Goal: Information Seeking & Learning: Learn about a topic

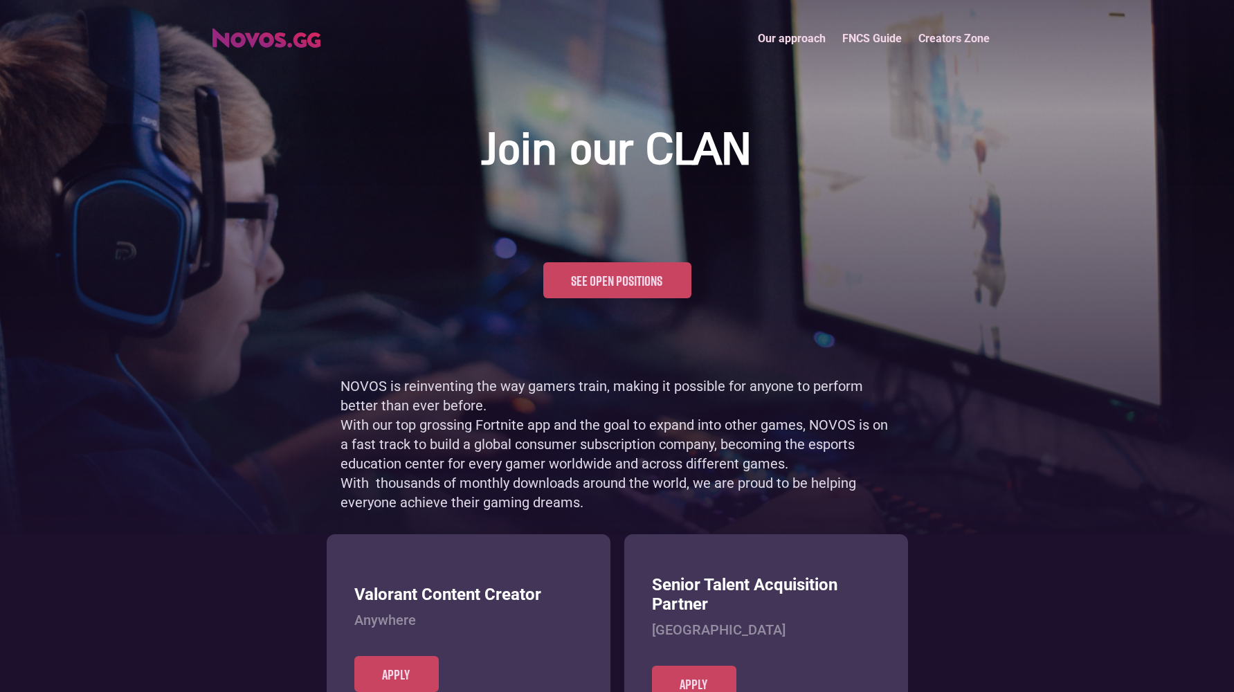
scroll to position [674, 0]
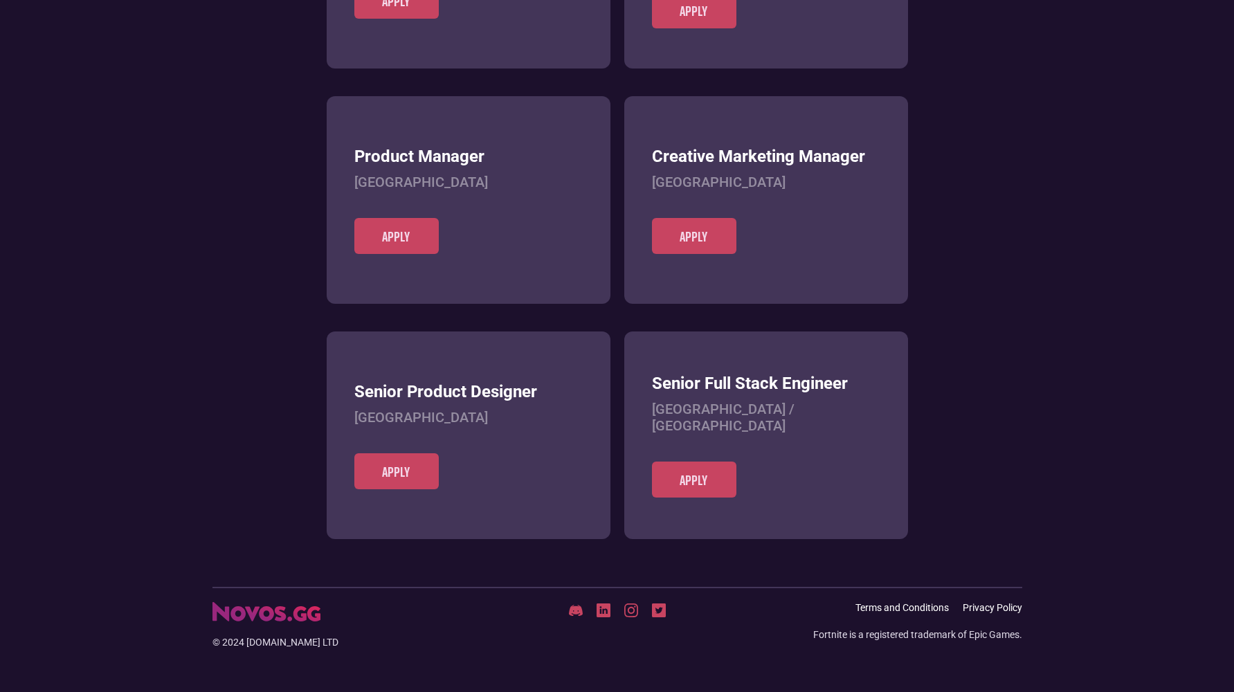
scroll to position [534, 0]
